Goal: Find specific page/section: Find specific page/section

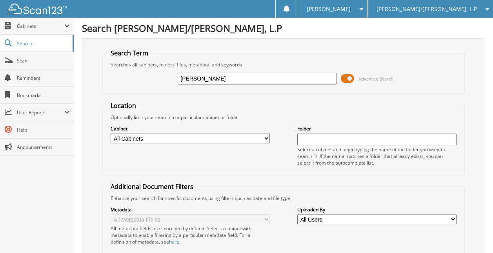
type input "[PERSON_NAME]"
drag, startPoint x: 212, startPoint y: 80, endPoint x: 168, endPoint y: 80, distance: 43.9
click at [168, 80] on div "[PERSON_NAME] Advanced Search" at bounding box center [283, 78] width 353 height 21
type input "[PERSON_NAME]"
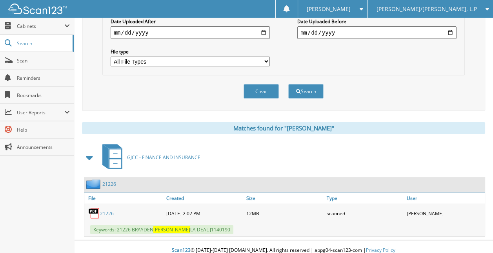
scroll to position [237, 0]
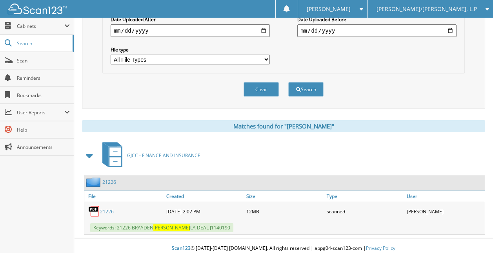
click at [104, 208] on link "21226" at bounding box center [107, 211] width 14 height 7
